Goal: Task Accomplishment & Management: Use online tool/utility

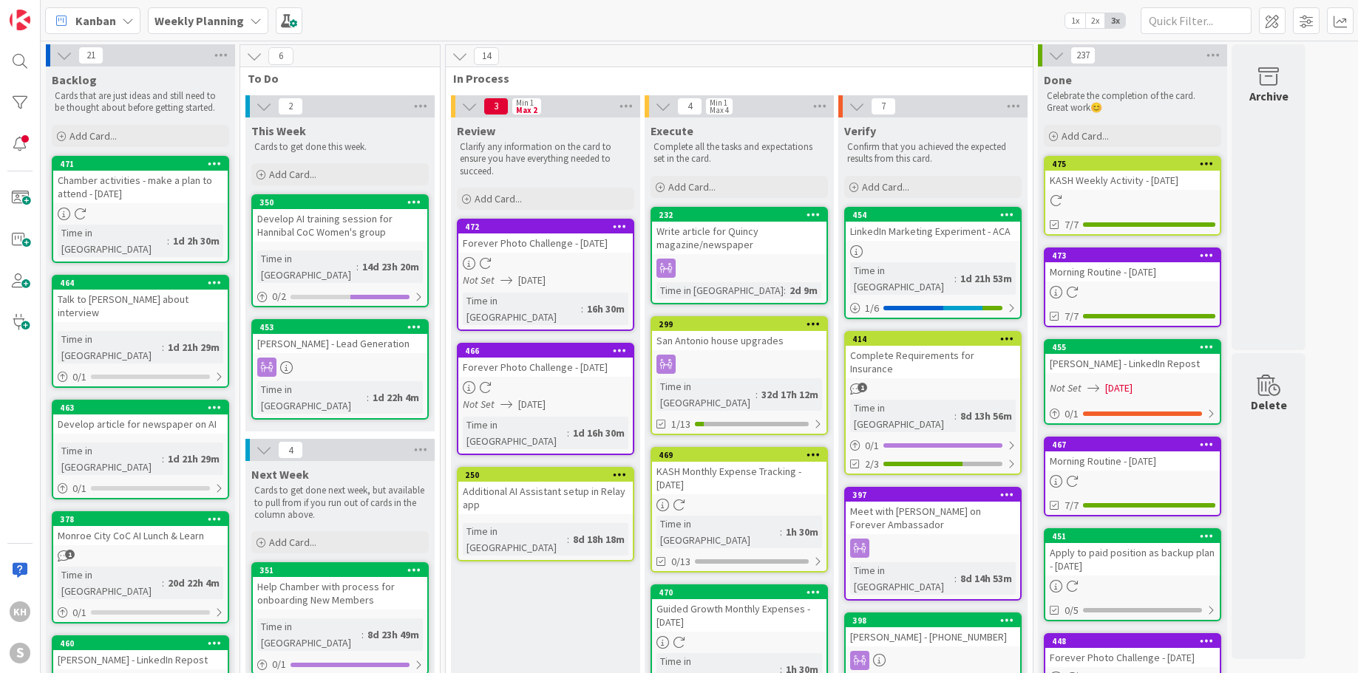
click at [288, 361] on icon at bounding box center [286, 367] width 13 height 13
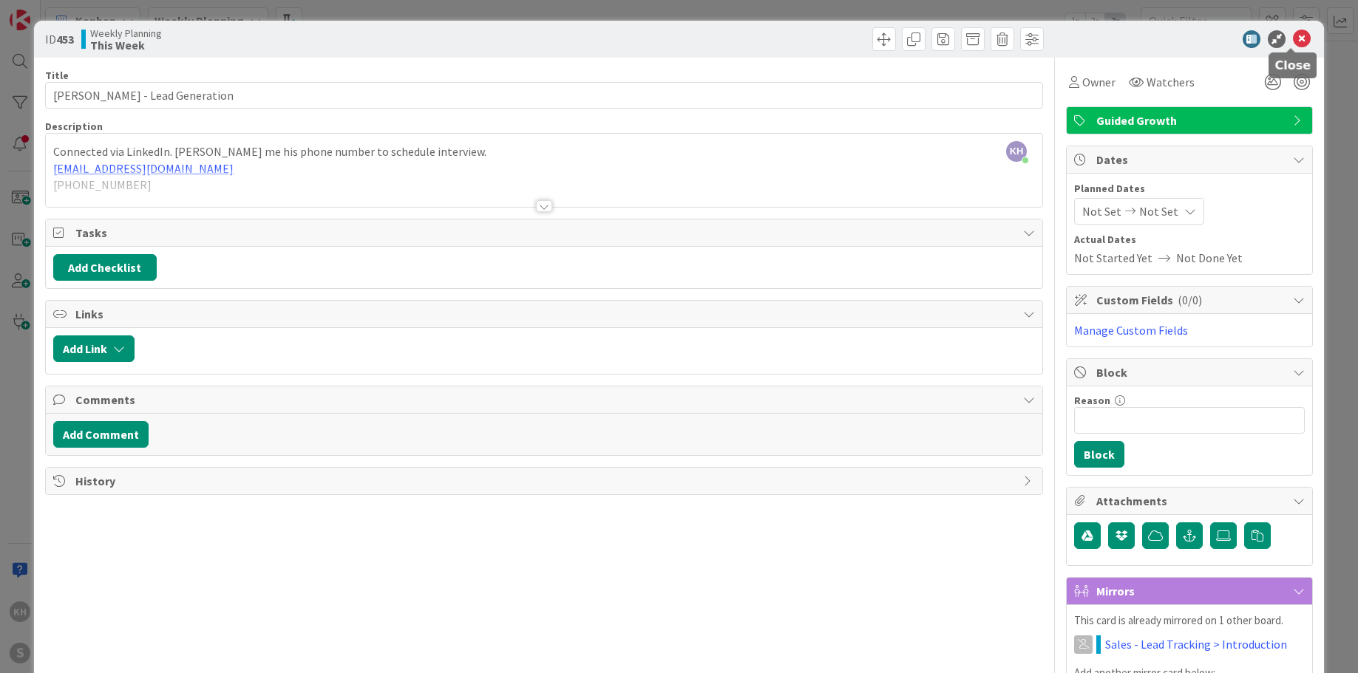
click at [1295, 39] on icon at bounding box center [1302, 39] width 18 height 18
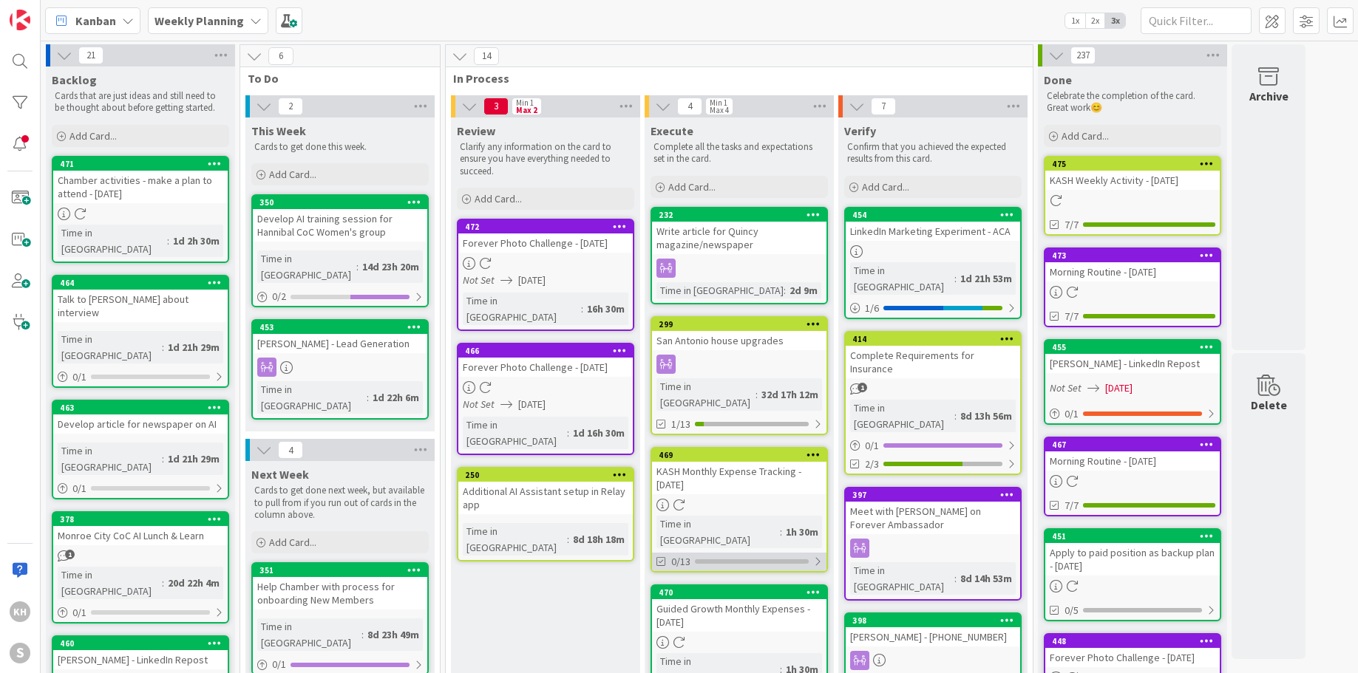
click at [822, 553] on div "0/13" at bounding box center [739, 562] width 174 height 18
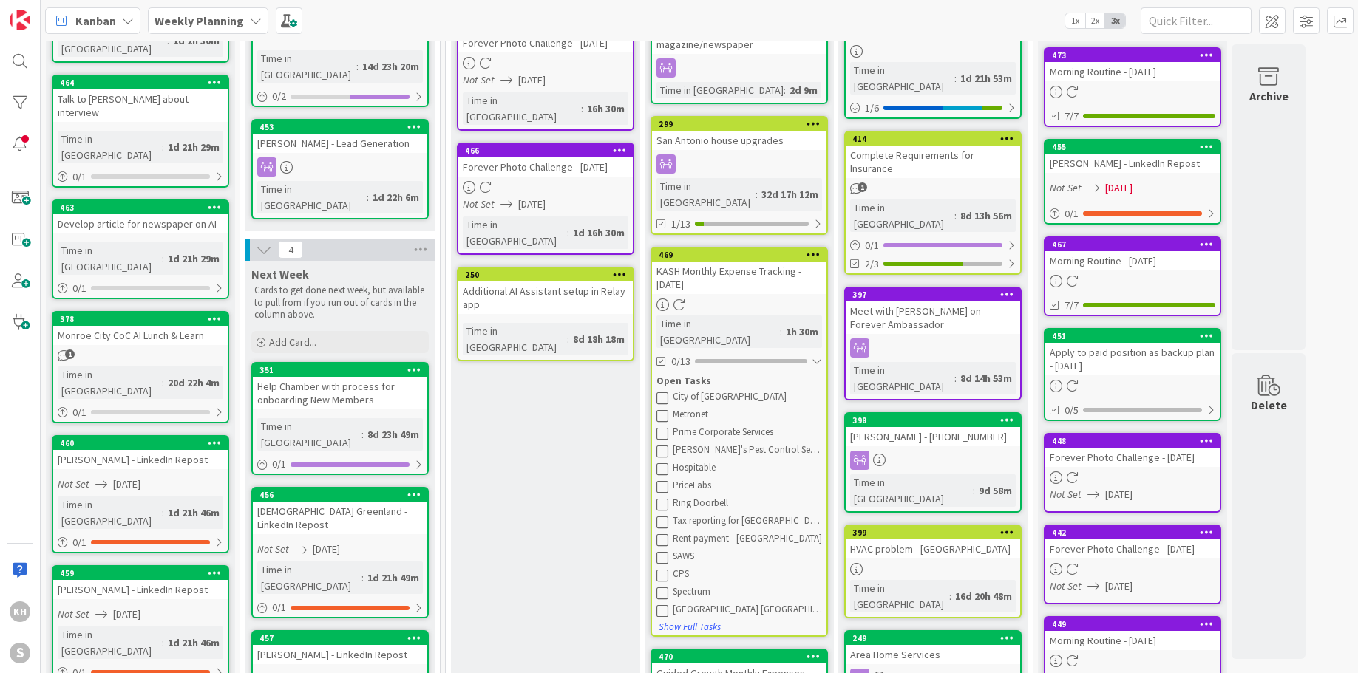
scroll to position [296, 0]
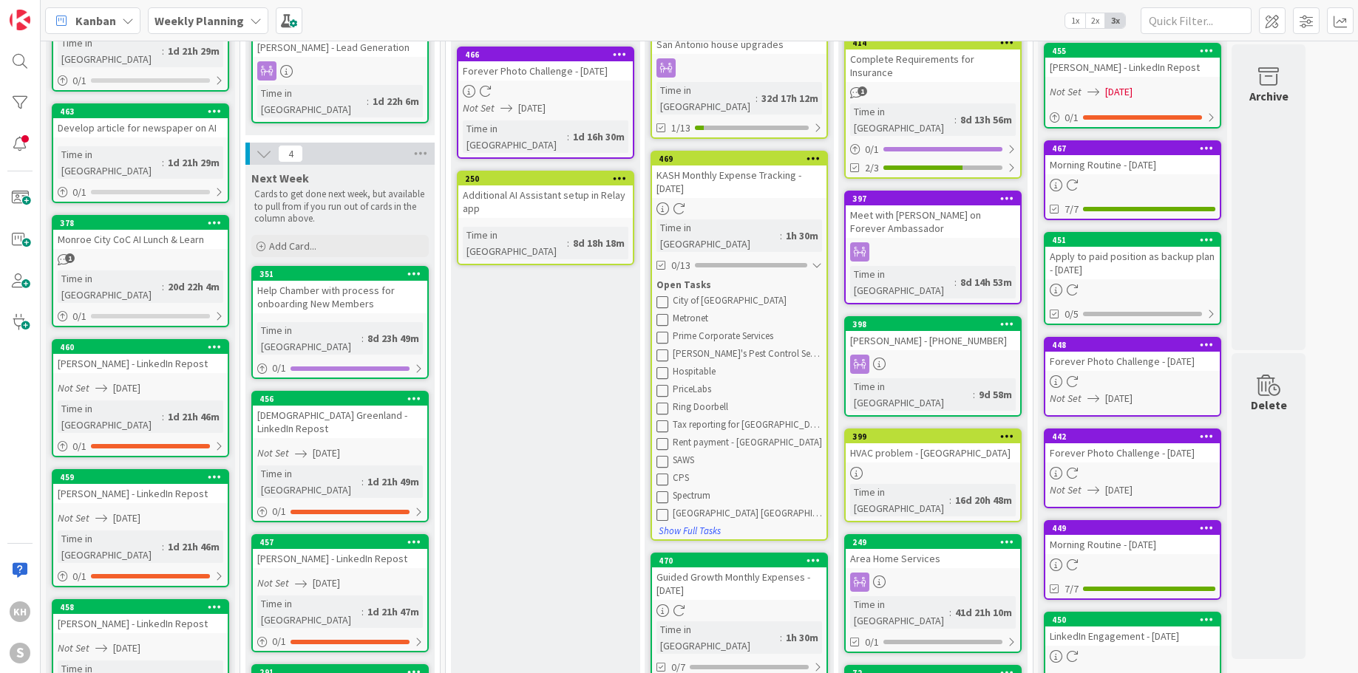
click at [660, 296] on icon at bounding box center [662, 302] width 12 height 12
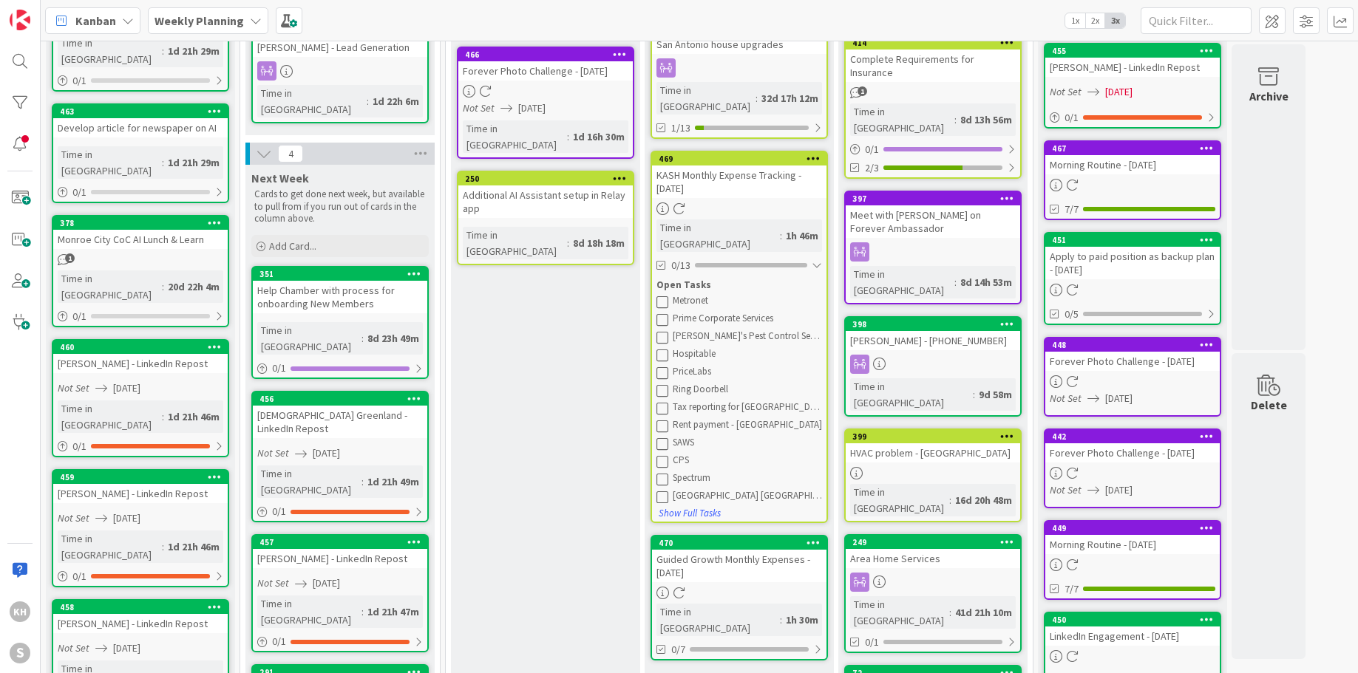
click at [665, 313] on icon at bounding box center [662, 319] width 12 height 12
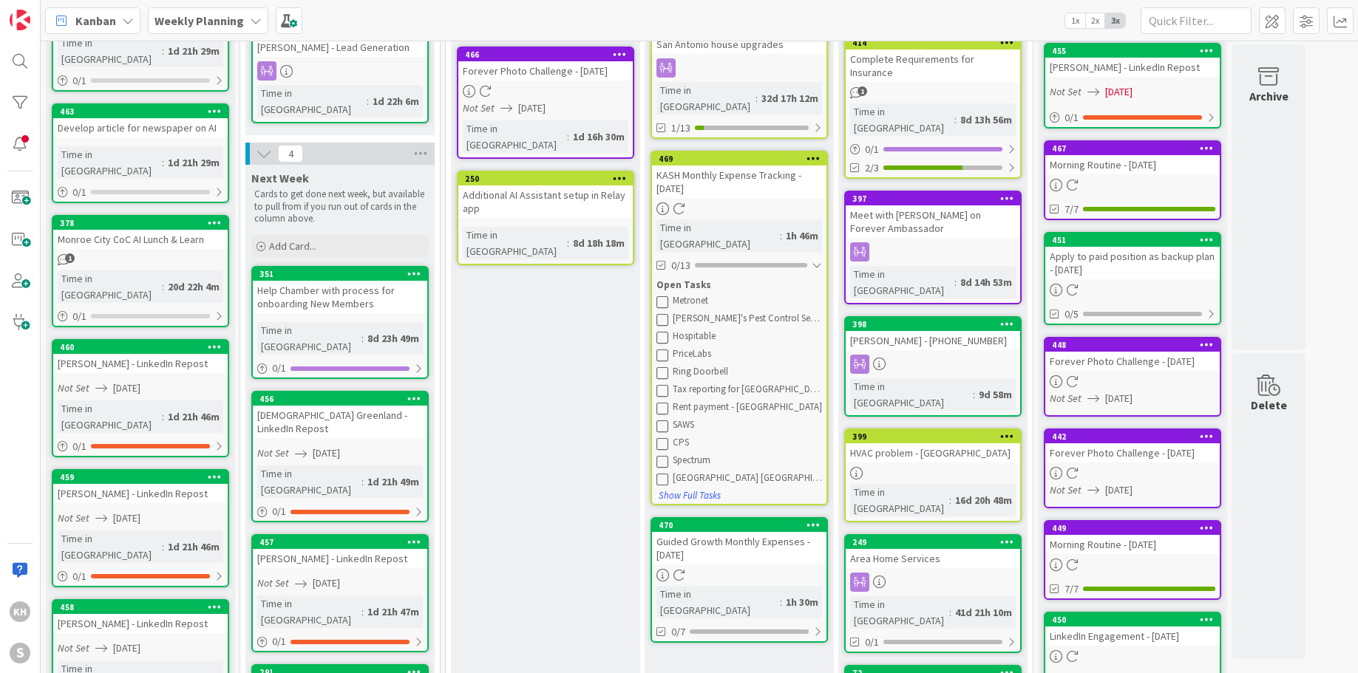
click at [659, 331] on icon at bounding box center [662, 337] width 12 height 12
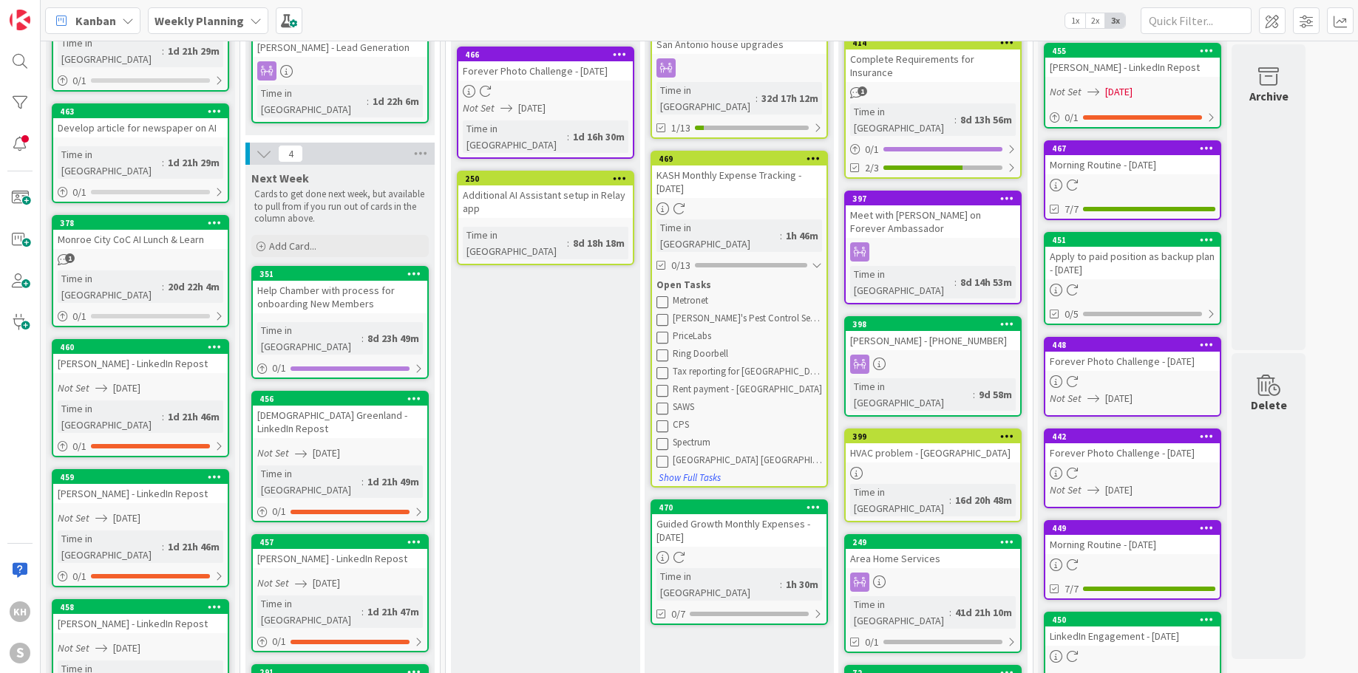
click at [662, 296] on icon at bounding box center [662, 302] width 12 height 12
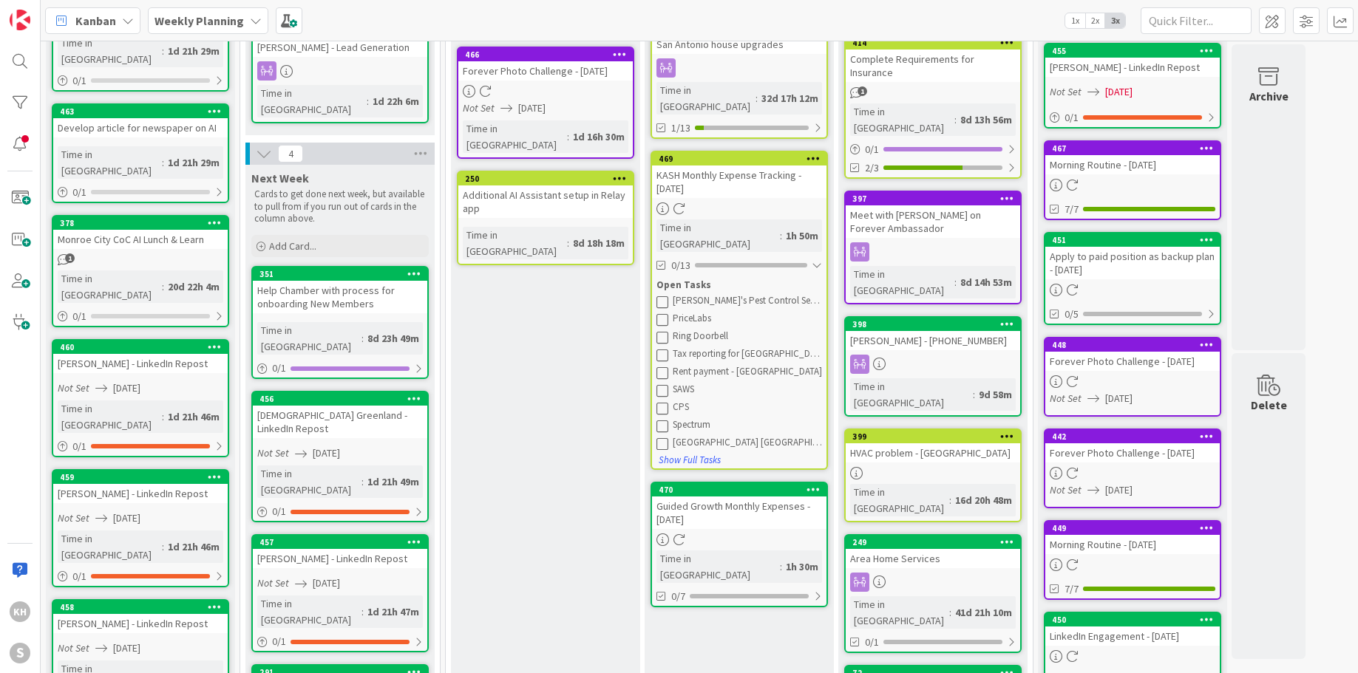
click at [662, 296] on icon at bounding box center [662, 302] width 12 height 12
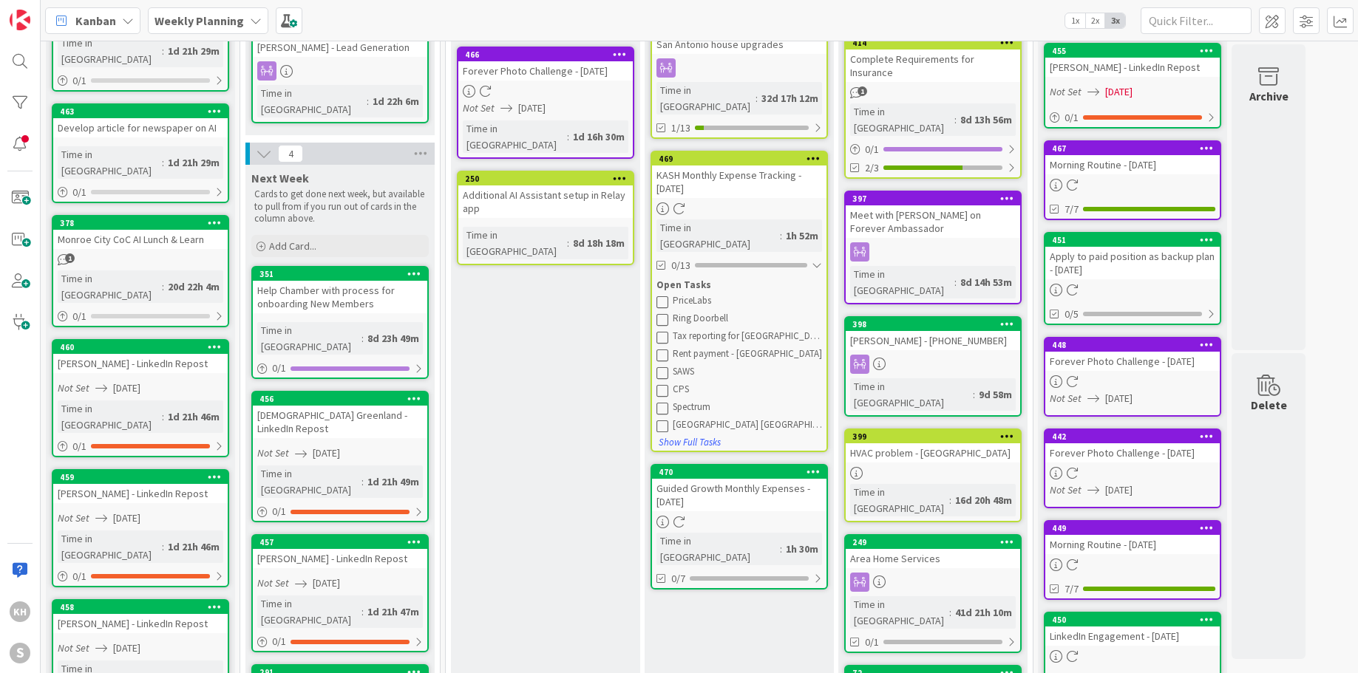
click at [662, 296] on icon at bounding box center [662, 302] width 12 height 12
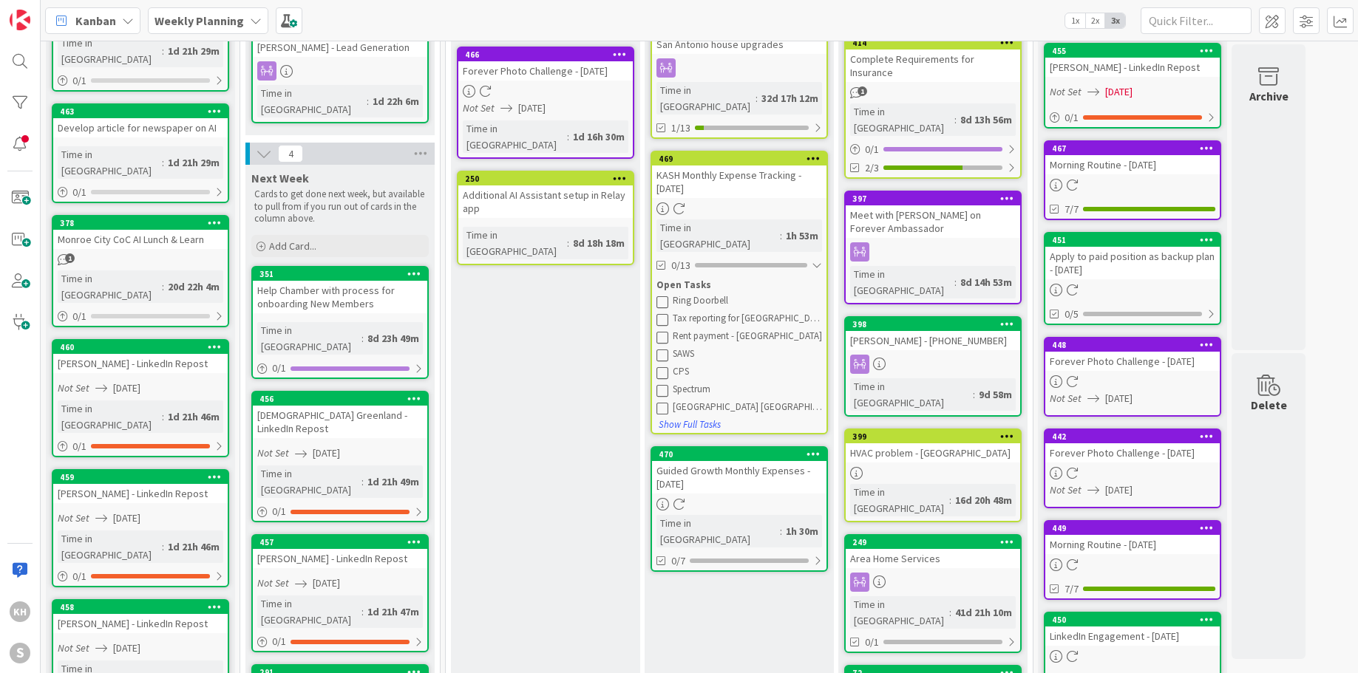
click at [664, 296] on icon at bounding box center [662, 302] width 12 height 12
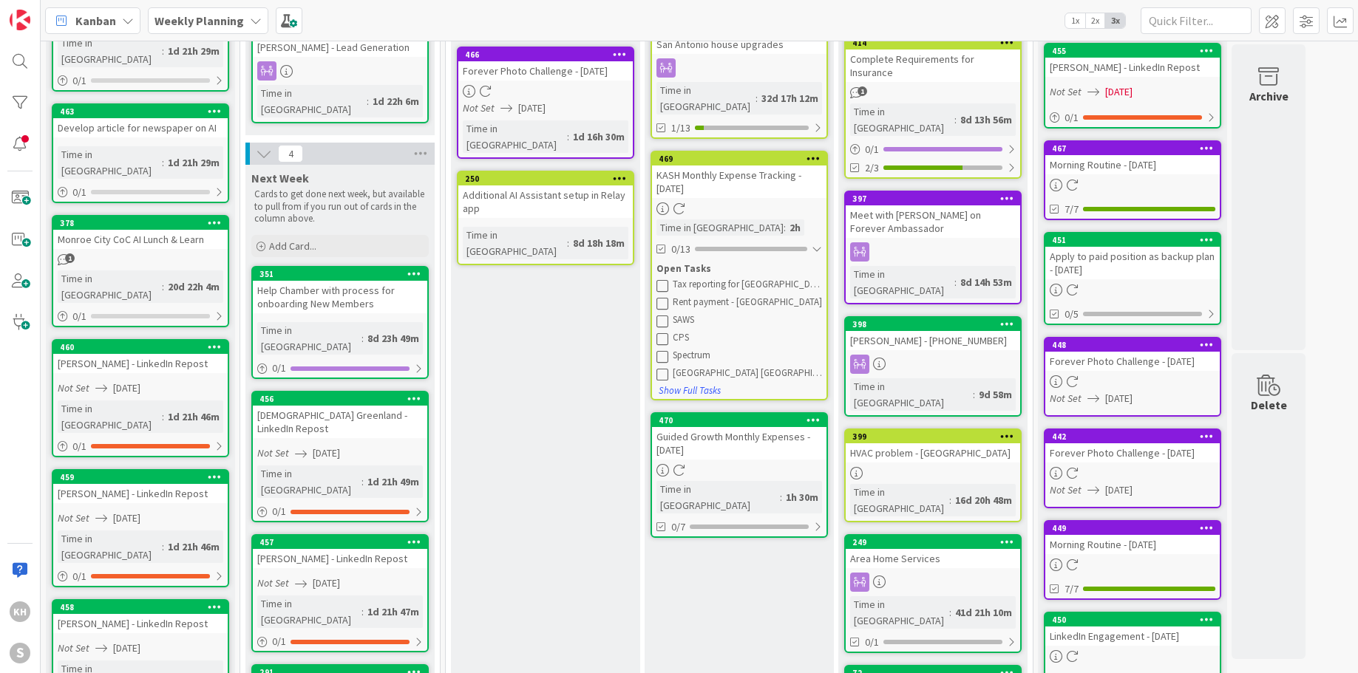
click at [663, 279] on icon at bounding box center [662, 285] width 12 height 12
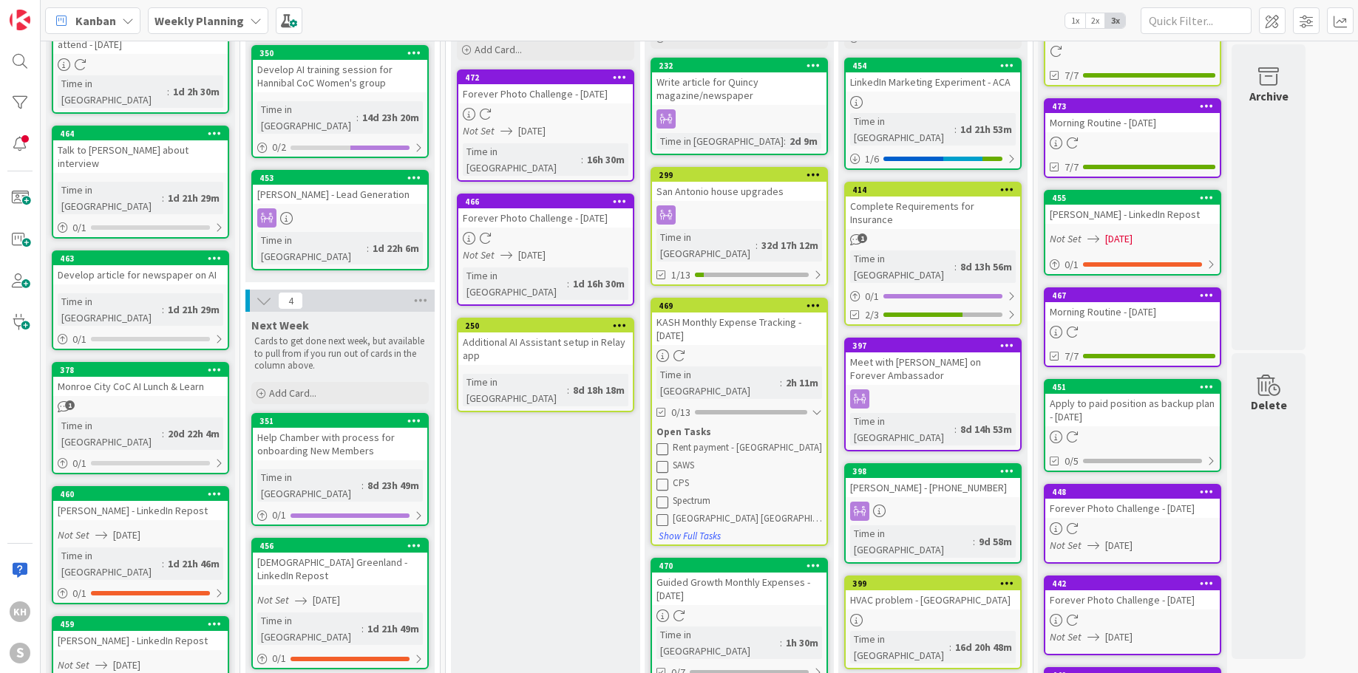
scroll to position [0, 0]
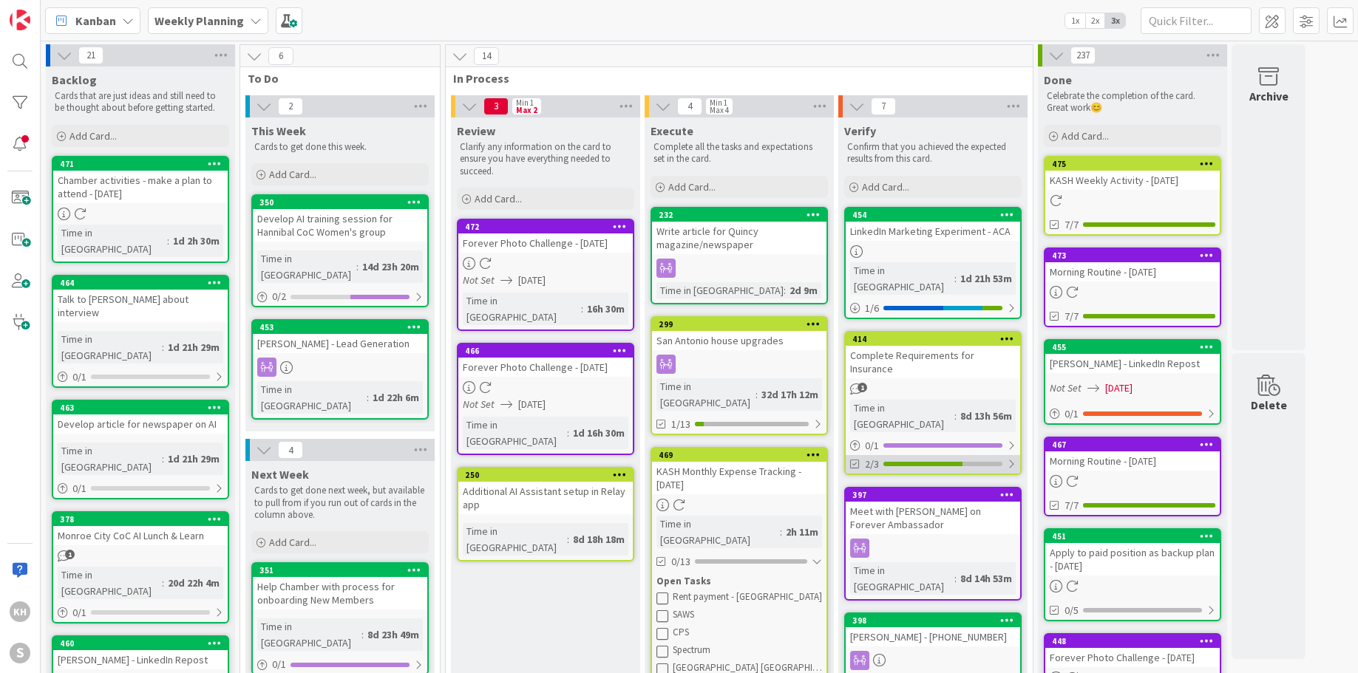
click at [1013, 458] on div at bounding box center [1011, 464] width 9 height 12
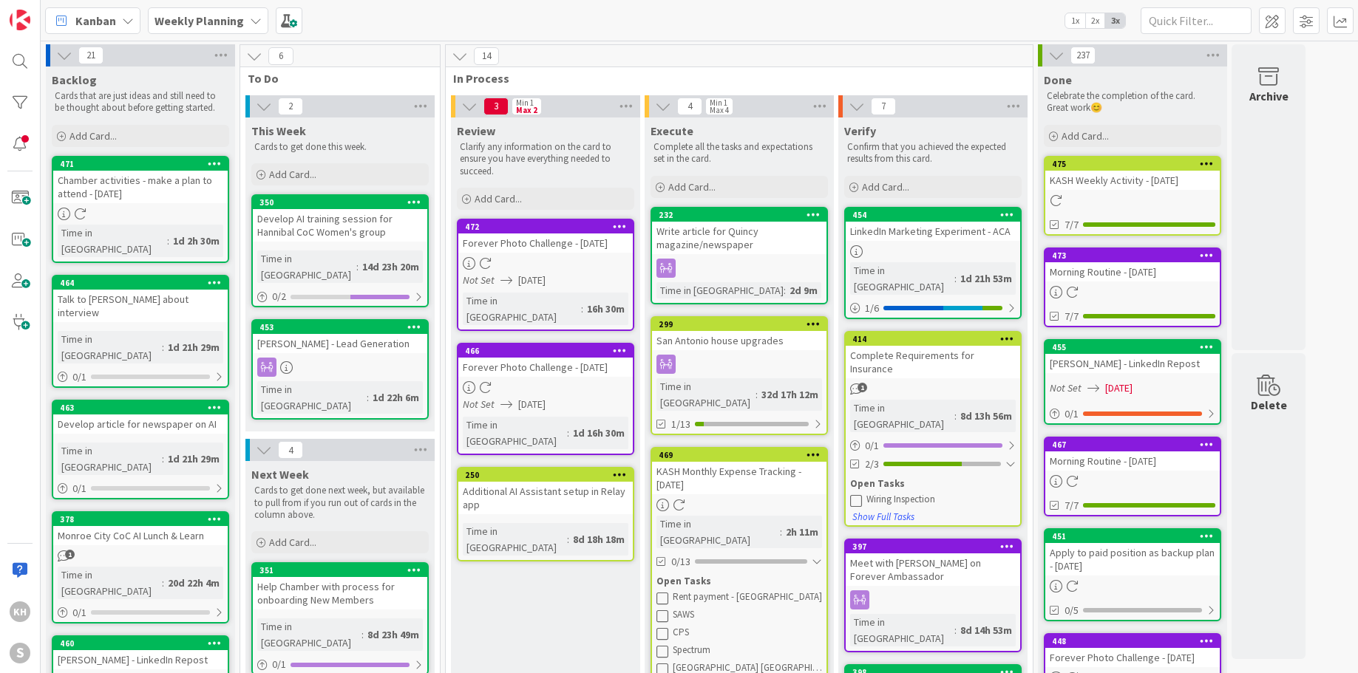
click at [854, 494] on icon at bounding box center [856, 500] width 12 height 12
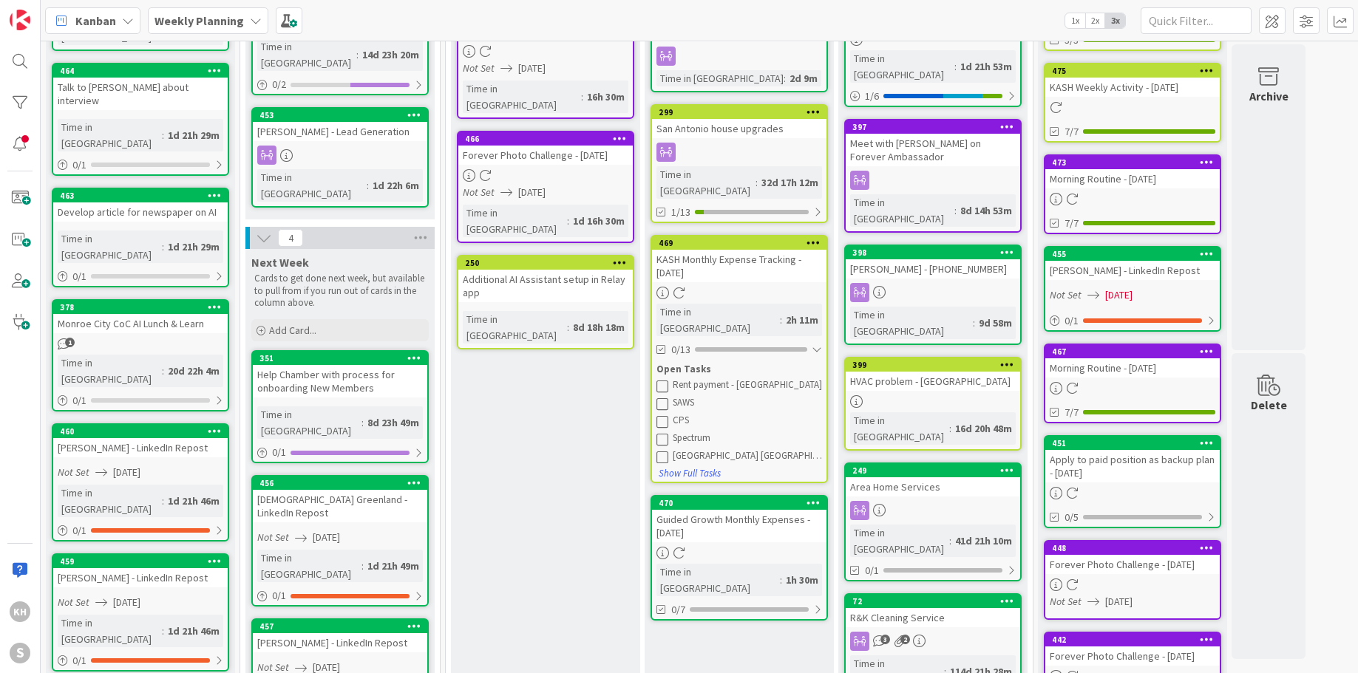
scroll to position [215, 0]
